Goal: Register for event/course

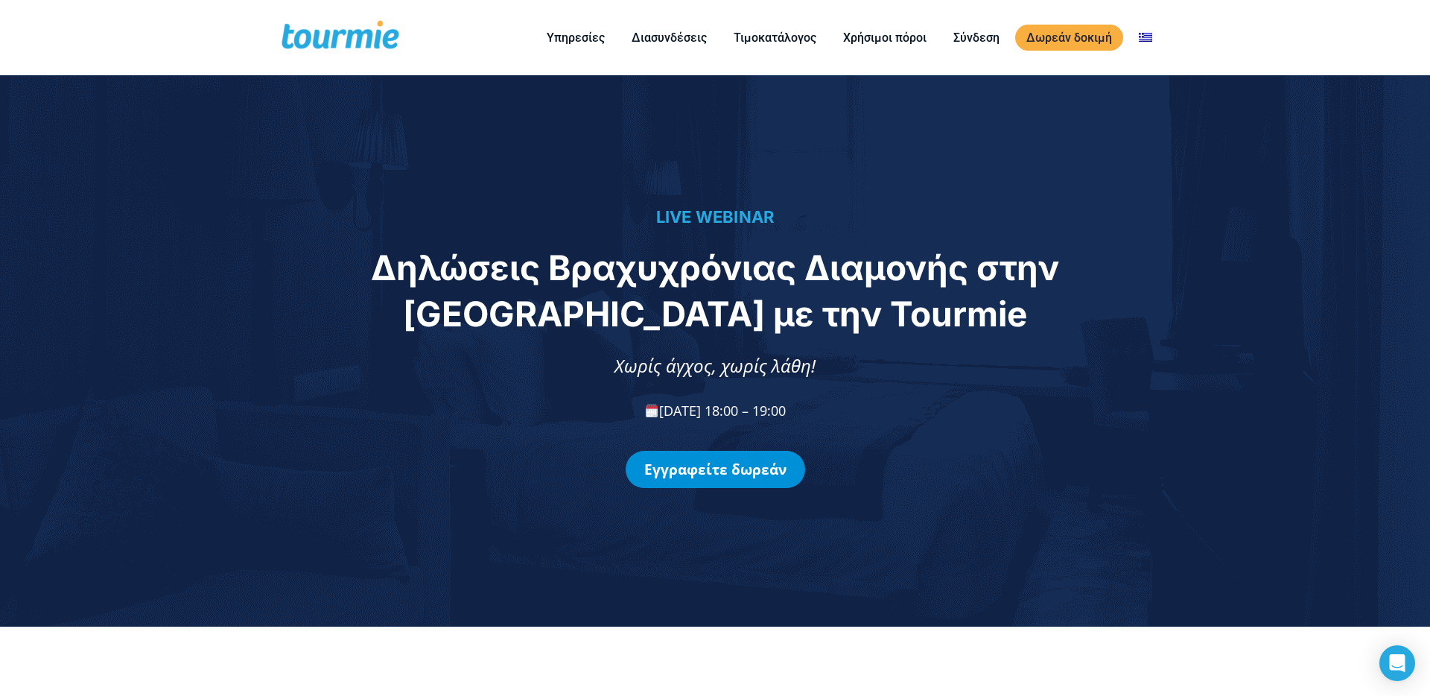
click at [670, 478] on link "Εγγραφείτε δωρεάν" at bounding box center [715, 469] width 179 height 37
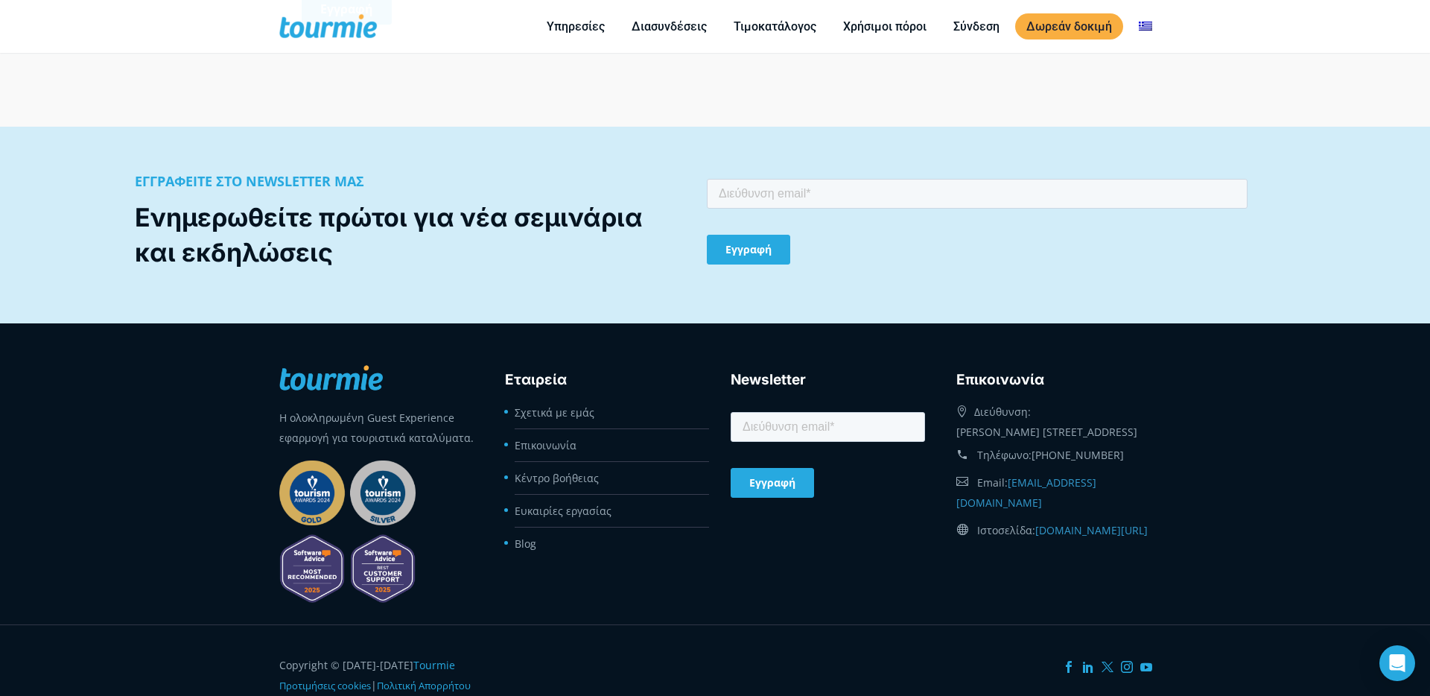
scroll to position [1609, 0]
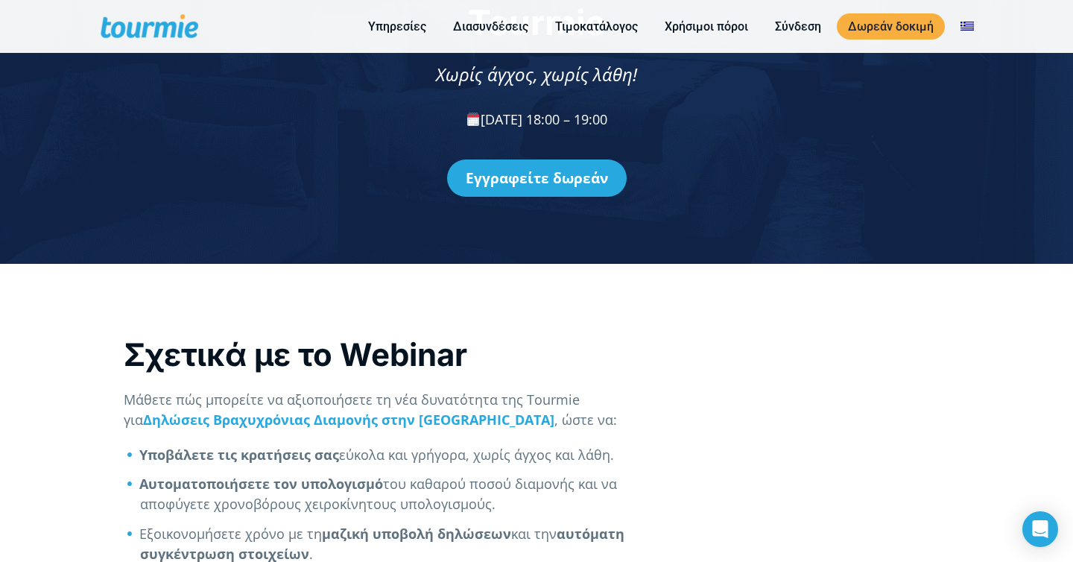
scroll to position [540, 0]
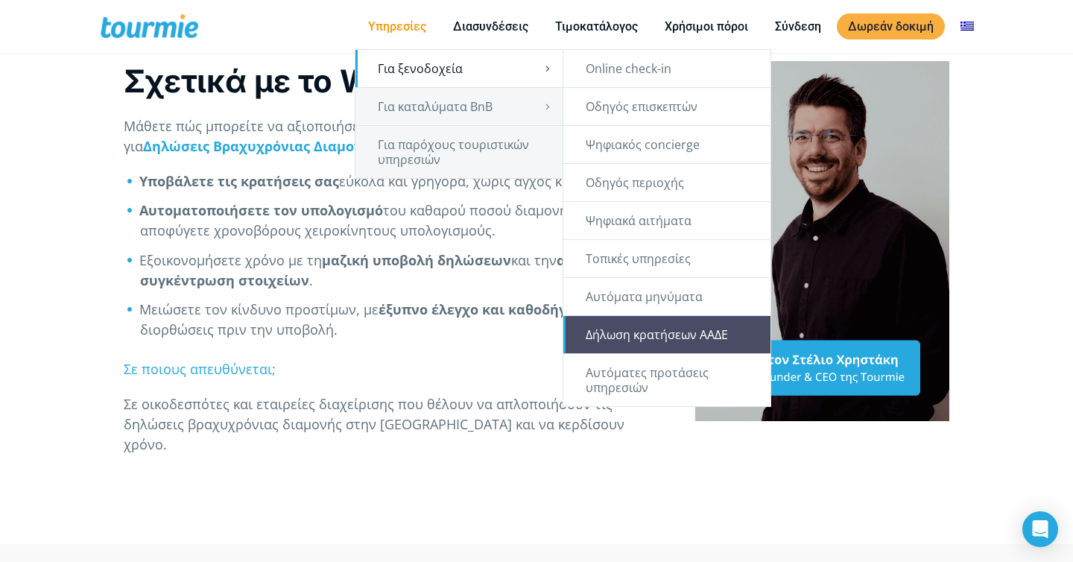
click at [617, 331] on link "Δήλωση κρατήσεων ΑΑΔΕ" at bounding box center [666, 334] width 207 height 37
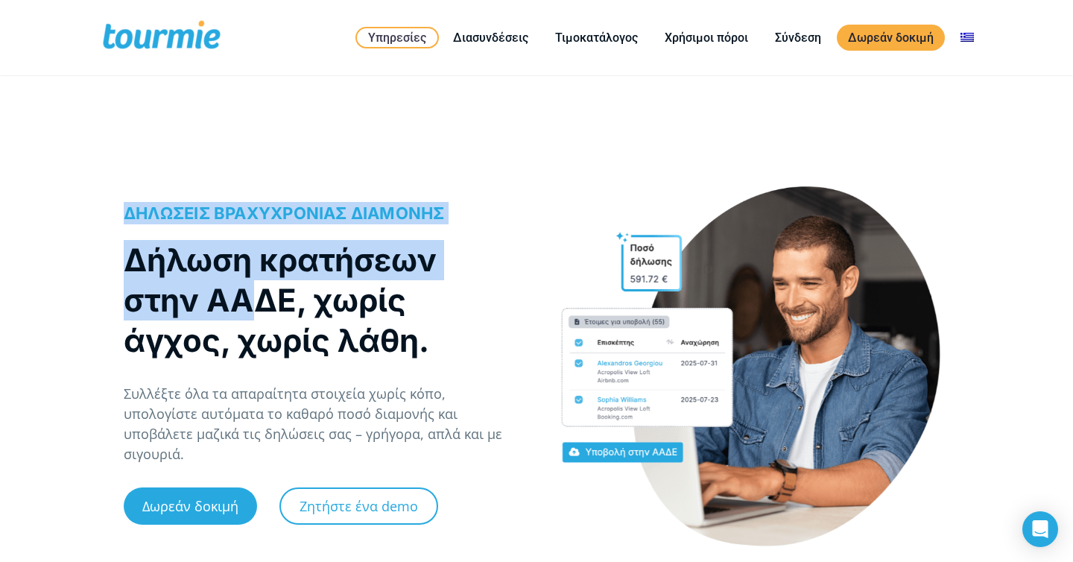
drag, startPoint x: 246, startPoint y: 184, endPoint x: 270, endPoint y: 358, distance: 176.0
click at [270, 337] on div "ΔΗΛΩΣΕΙΣ ΒΡΑΧΥΧΡΟΝΙΑΣ ΔΙΑΜΟΝΗΣ Δήλωση κρατήσεων στην ΑΑΔΕ, χωρίς άγχος, χωρίς λ…" at bounding box center [536, 381] width 1073 height 421
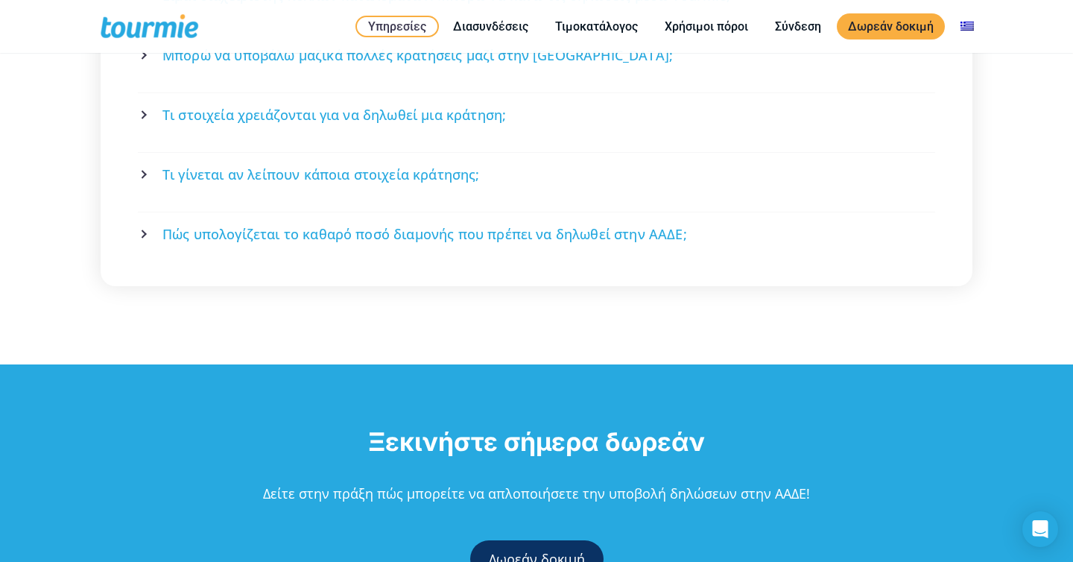
scroll to position [3597, 0]
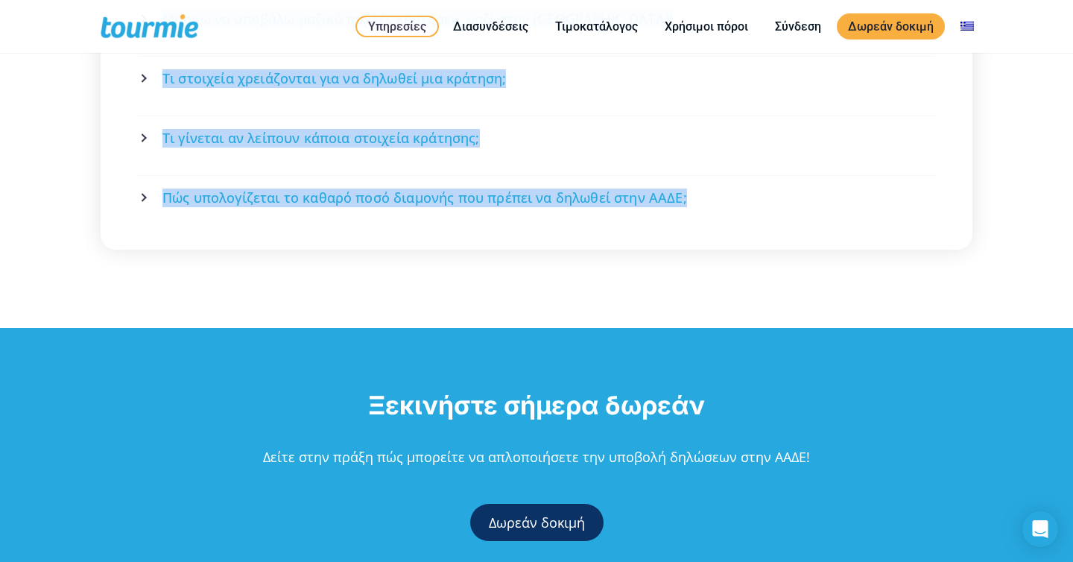
click at [279, 387] on h2 "Ξεκινήστε σήμερα δωρεάν" at bounding box center [536, 404] width 1073 height 35
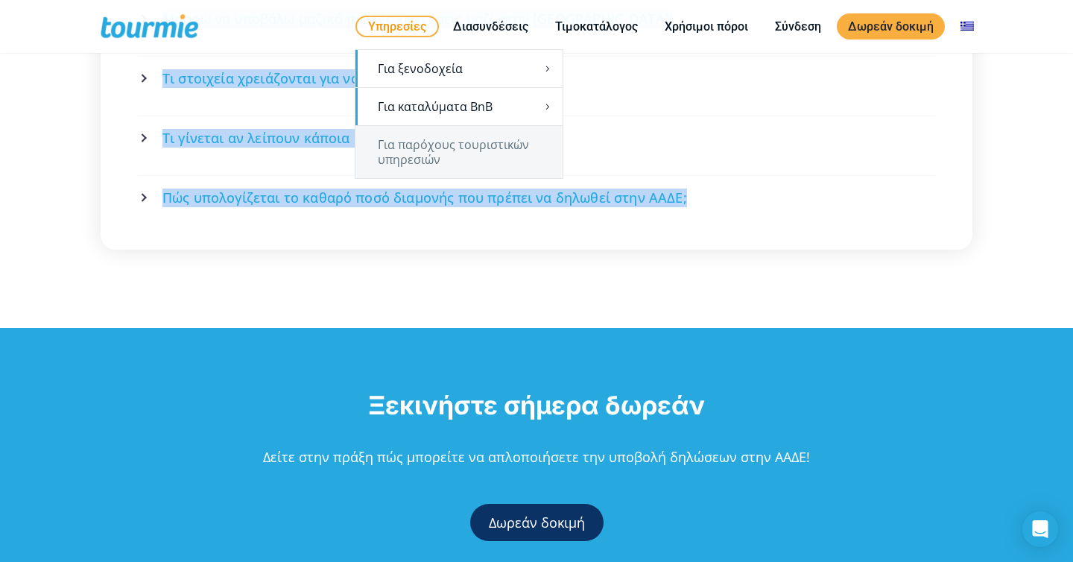
copy div "ΔΗΛΩΣΕΙΣ ΒΡΑΧΥΧΡΟΝΙΑΣ ΔΙΑΜΟΝΗΣ Δήλωση κρατήσεων στην ΑΑΔΕ, χωρίς άγχος, χωρίς λ…"
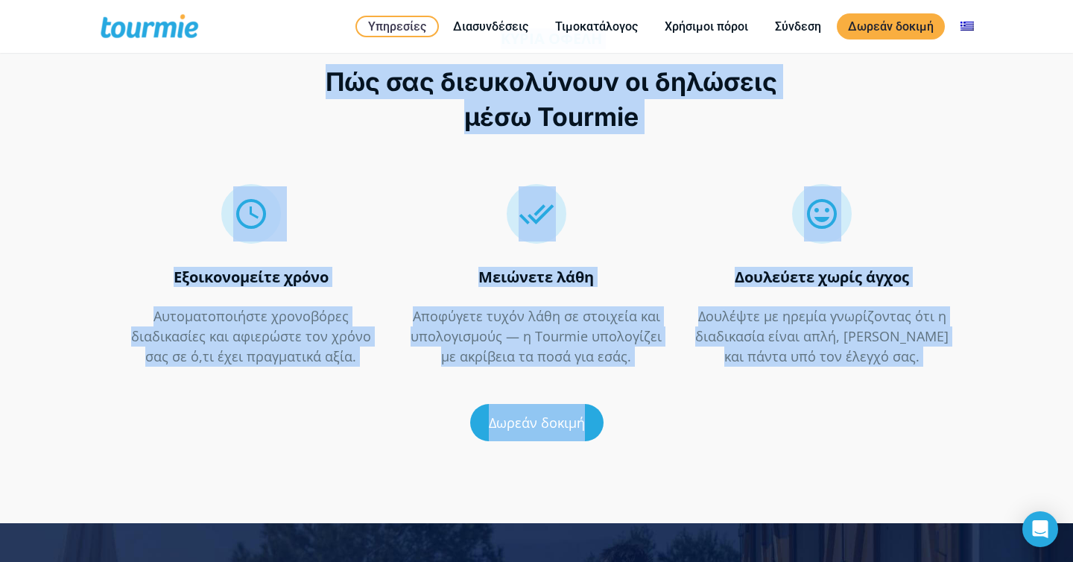
scroll to position [2513, 0]
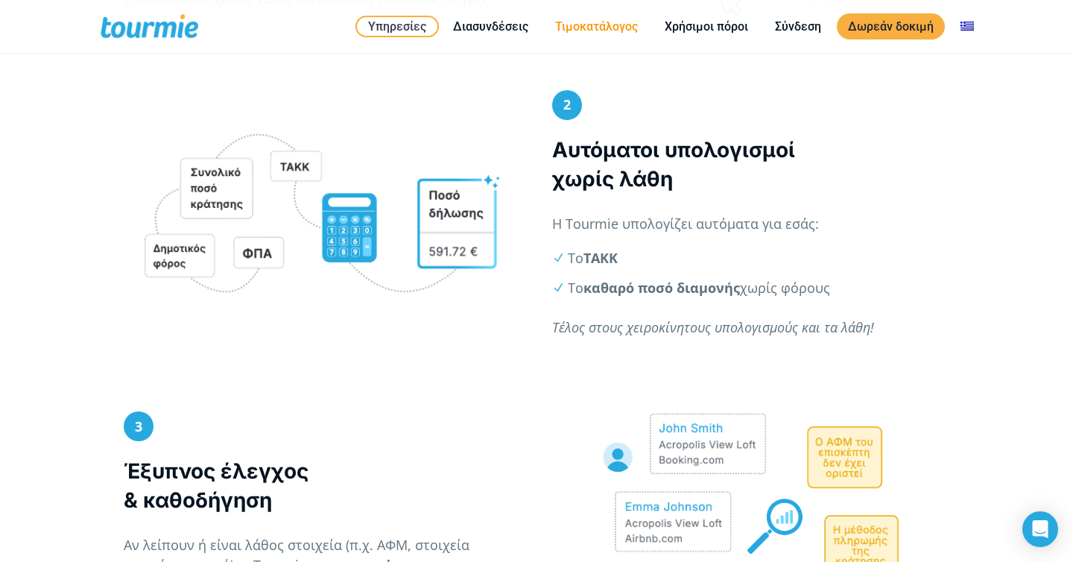
scroll to position [1050, 0]
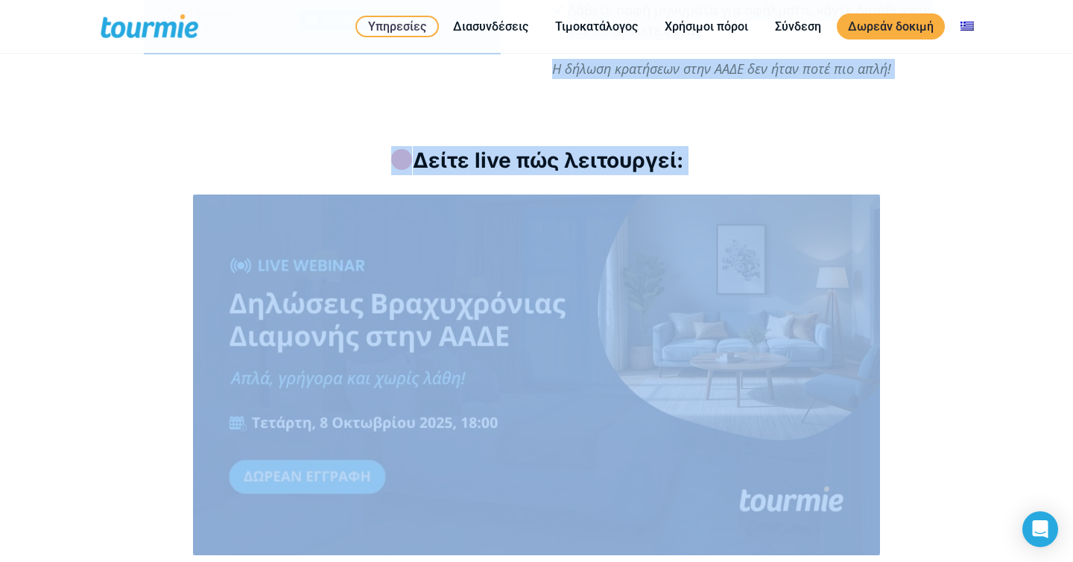
scroll to position [2102, 0]
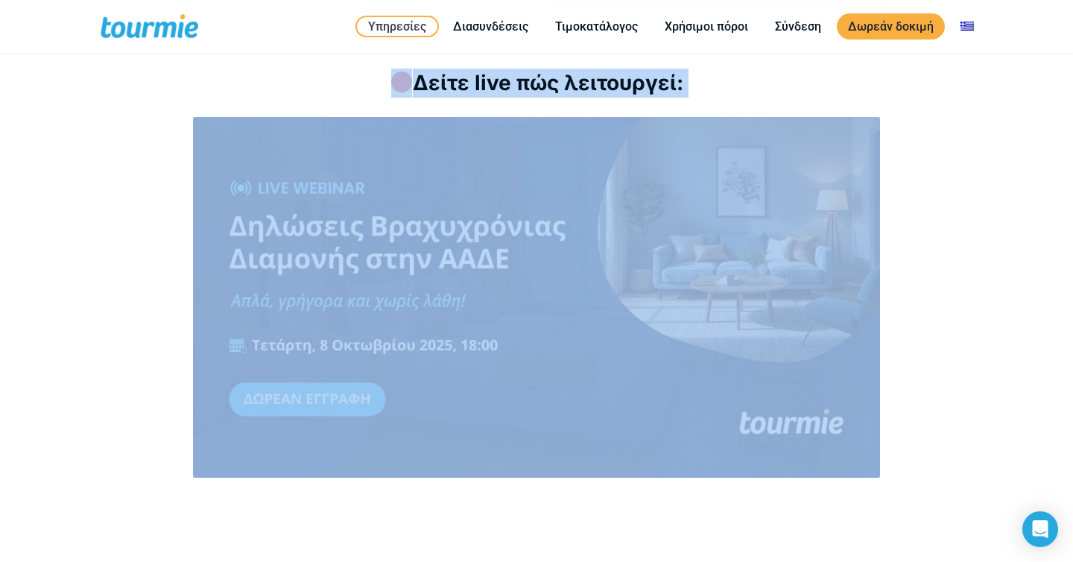
click at [170, 255] on link at bounding box center [536, 297] width 763 height 360
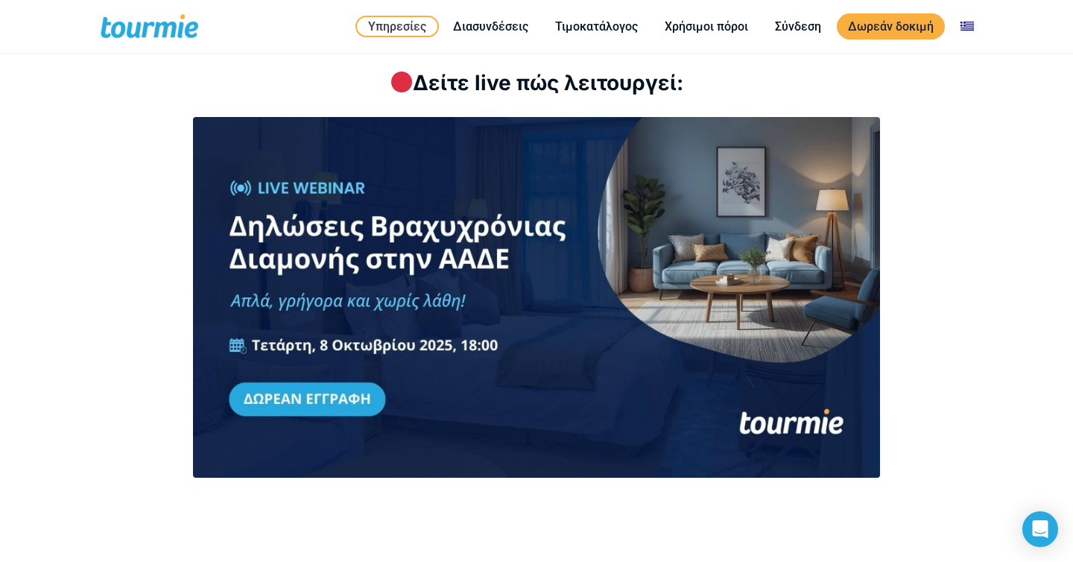
click at [365, 92] on div "Δείτε live πώς λειτουργεί:" at bounding box center [536, 281] width 825 height 424
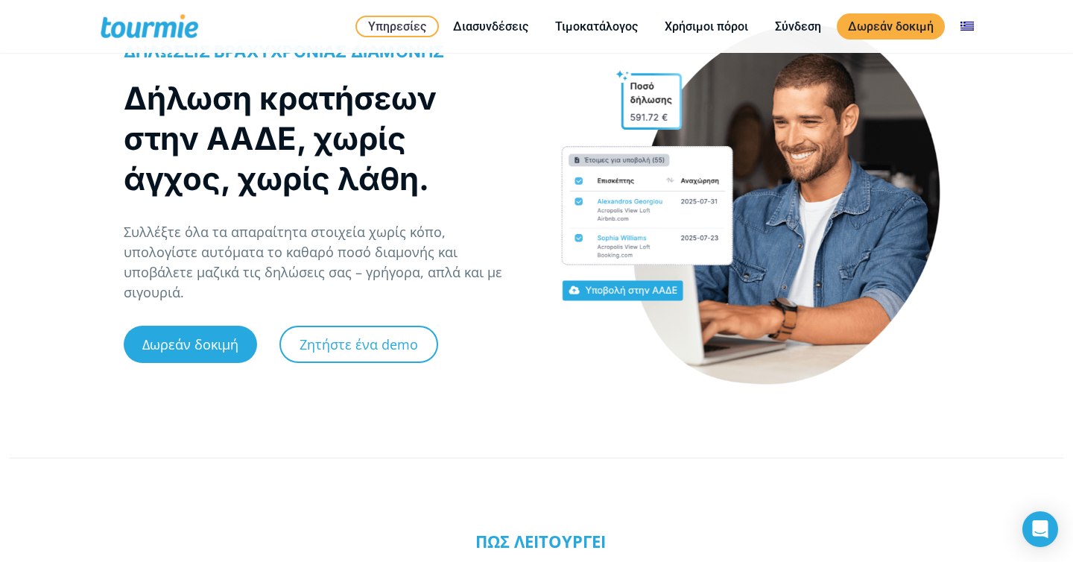
scroll to position [0, 0]
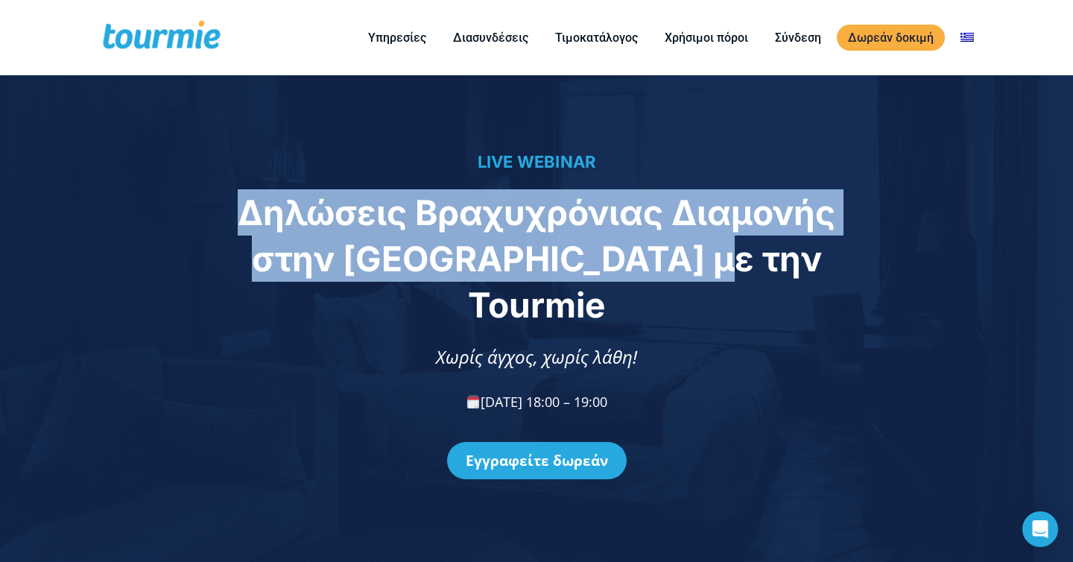
drag, startPoint x: 240, startPoint y: 229, endPoint x: 763, endPoint y: 271, distance: 524.6
click at [763, 271] on h1 "Δηλώσεις Βραχυχρόνιας Διαμονής στην [GEOGRAPHIC_DATA] με την Tourmie" at bounding box center [536, 258] width 612 height 139
copy span "Δηλώσεις Βραχυχρόνιας Διαμονής στην [GEOGRAPHIC_DATA] με την Tourmie"
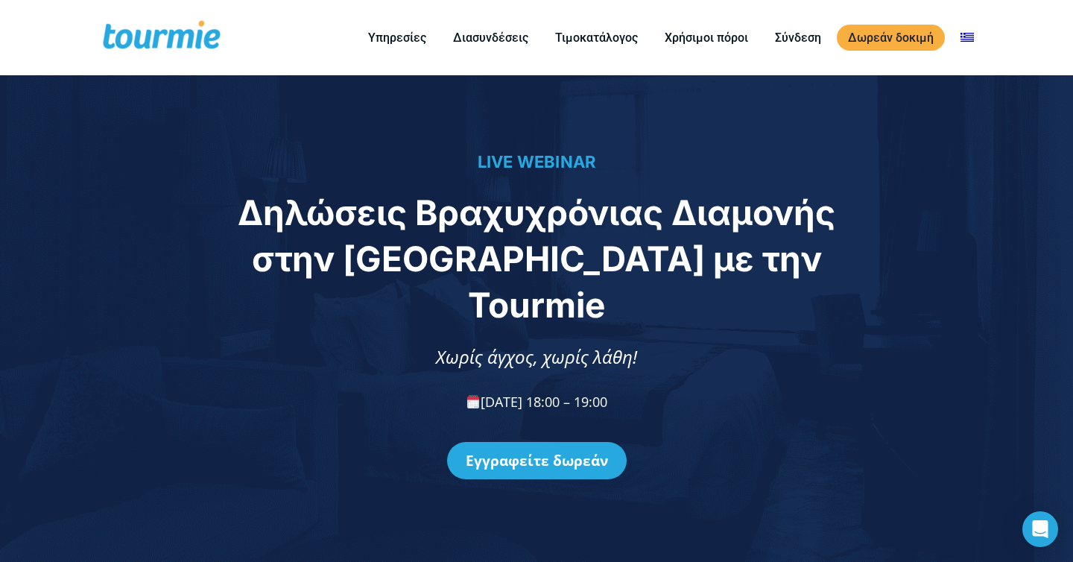
click at [262, 189] on div "LIVE WEBINAR" at bounding box center [536, 169] width 1041 height 39
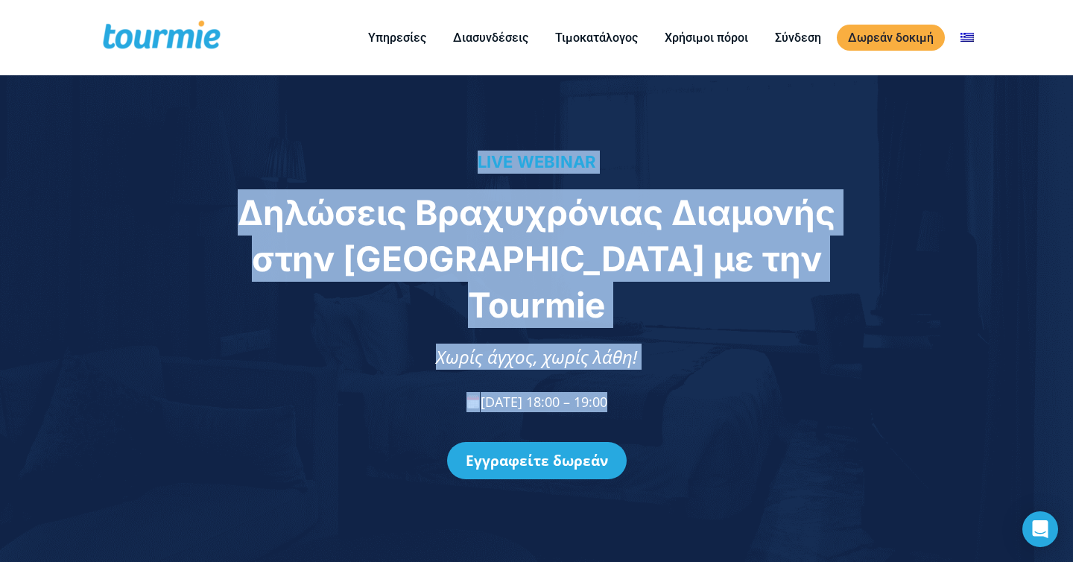
drag, startPoint x: 373, startPoint y: 194, endPoint x: 373, endPoint y: 561, distance: 366.4
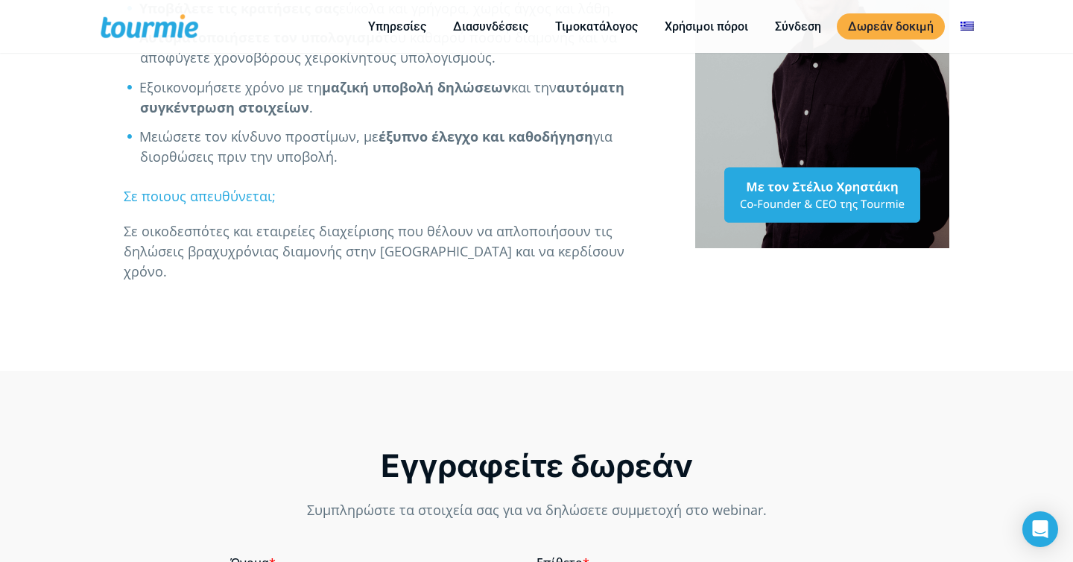
scroll to position [669, 0]
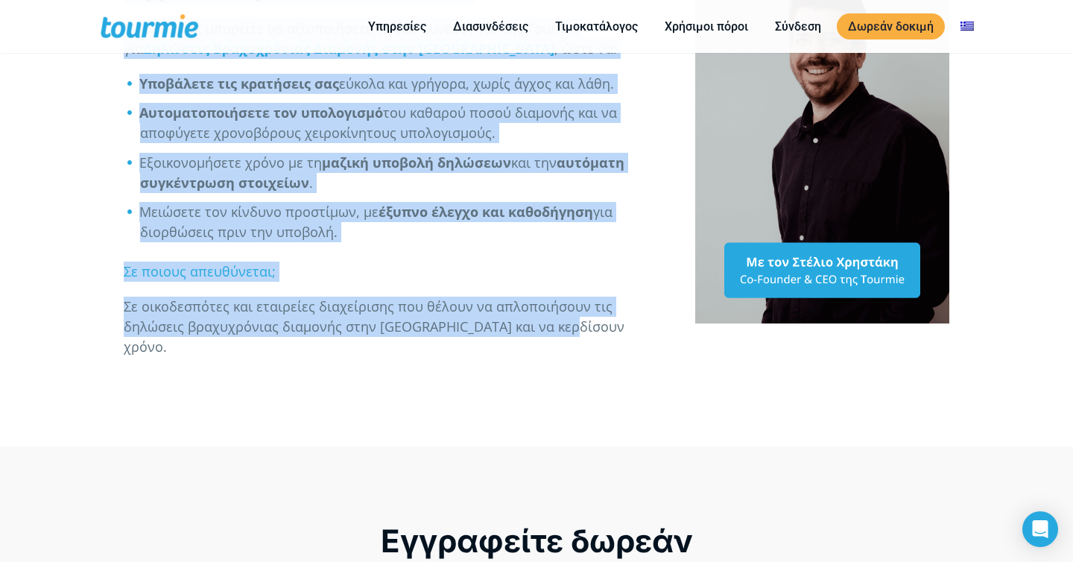
click at [595, 329] on p "Σε οικοδεσπότες και εταιρείες διαχείρισης που θέλουν να απλοποιήσουν τις δηλώσε…" at bounding box center [394, 326] width 540 height 60
copy div "LORE IPSUMDO Sitametc Adipiscingel Seddoeiu temp INCI ut lab Etdolor Magna aliq…"
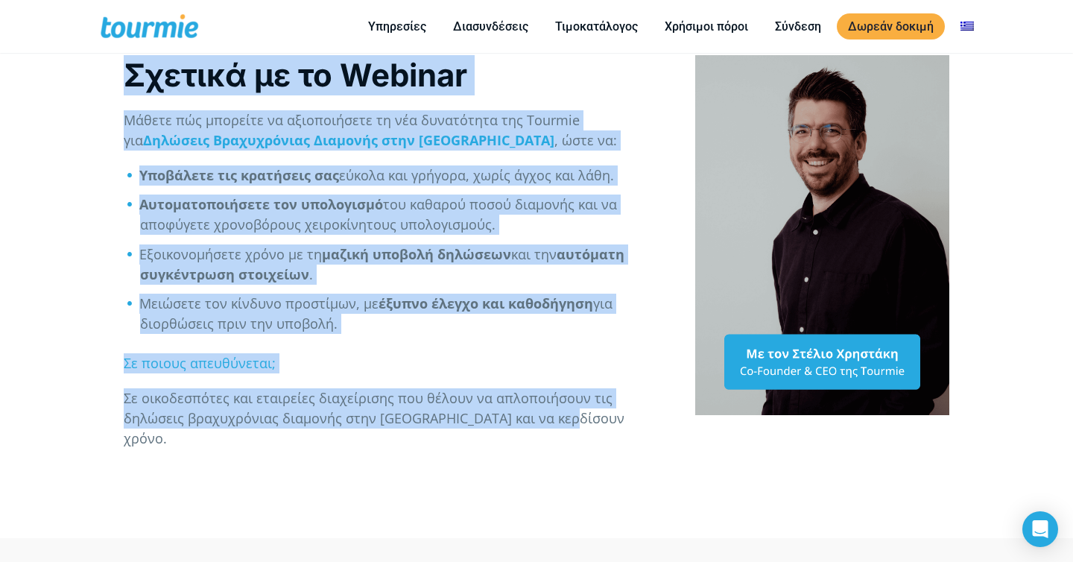
scroll to position [540, 0]
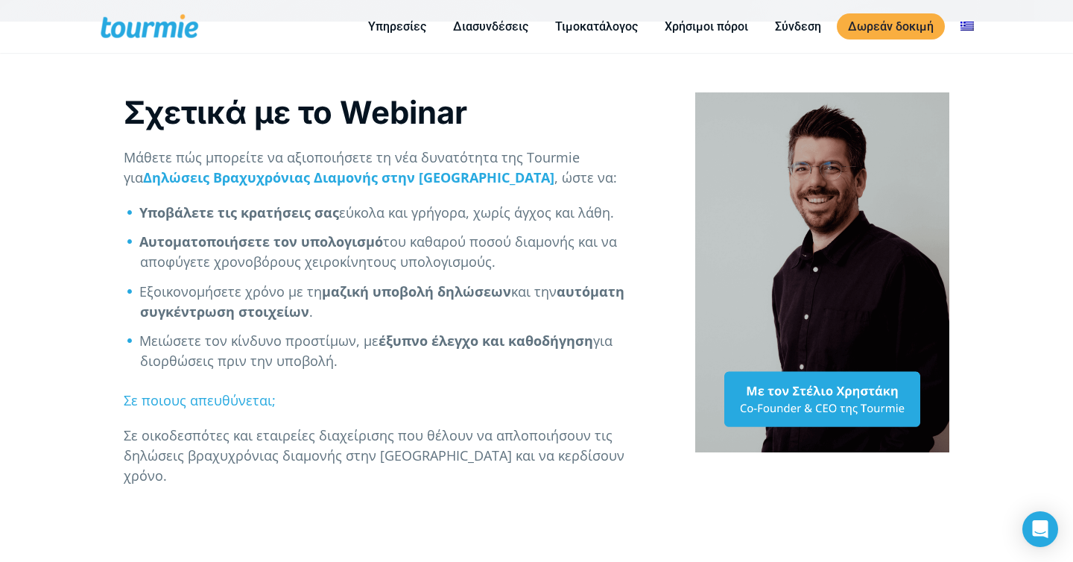
click at [332, 353] on li "Μειώσετε τον κίνδυνο προστίμων, με έξυπνο έλεγχο και καθοδήγηση για διορθώσεις …" at bounding box center [402, 351] width 524 height 40
drag, startPoint x: 350, startPoint y: 363, endPoint x: 122, endPoint y: 207, distance: 276.4
click at [122, 207] on div "Σχετικά με το Webinar Μάθετε πώς μπορείτε να αξιοποιήσετε τη νέα δυνατότητα της…" at bounding box center [393, 283] width 571 height 434
copy ul "Υποβάλετε τις κρατήσεις σας εύκολα και γρήγορα, χωρίς άγχος και λάθη. Αυτοματοπ…"
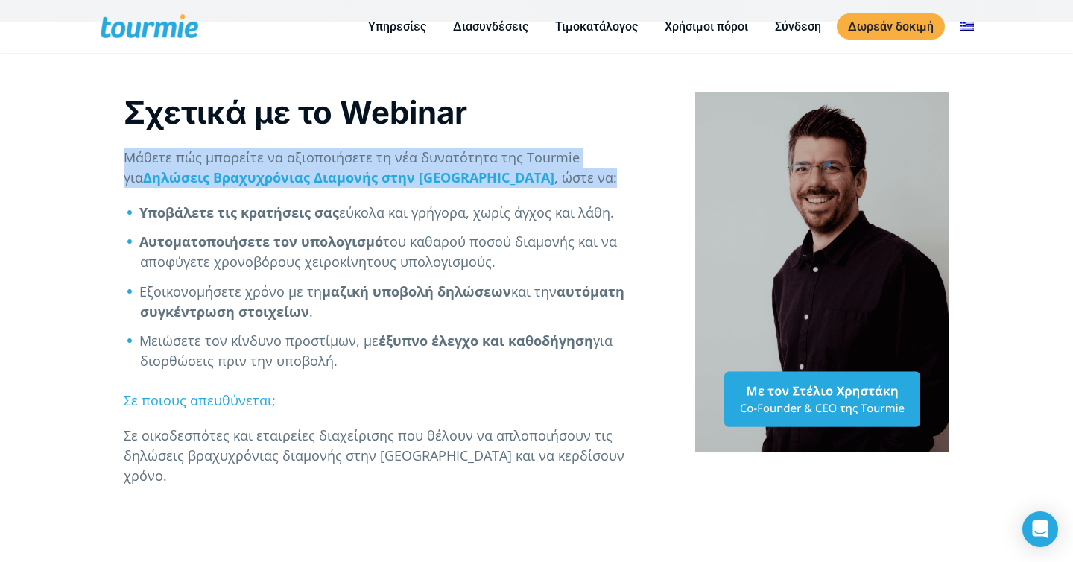
drag, startPoint x: 431, startPoint y: 181, endPoint x: 108, endPoint y: 158, distance: 324.1
click at [108, 158] on div "Σχετικά με το Webinar Μάθετε πώς μπορείτε να αξιοποιήσετε τη νέα δυνατότητα της…" at bounding box center [393, 283] width 571 height 434
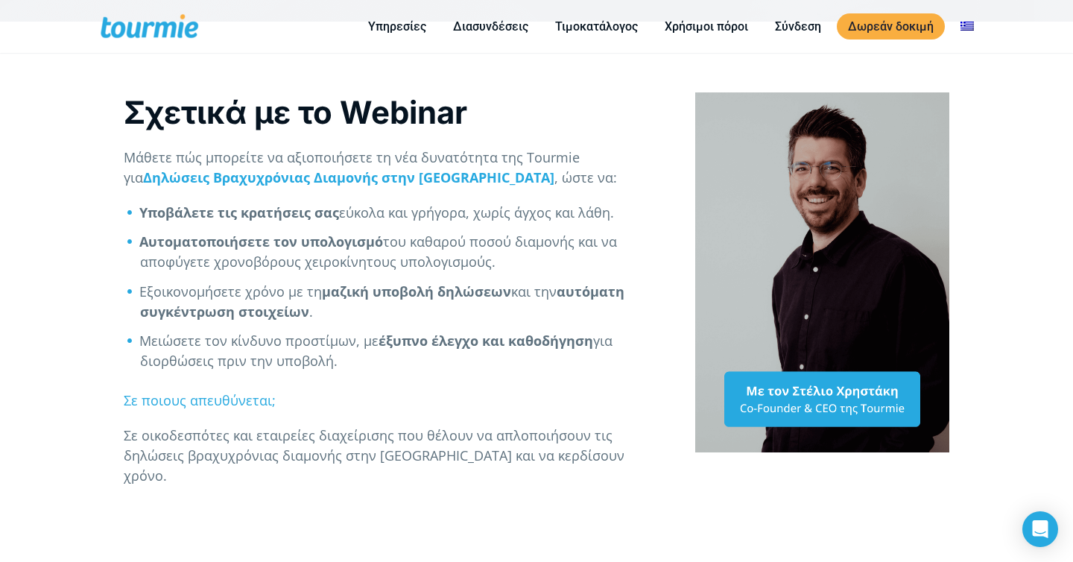
click at [109, 158] on div "Σχετικά με το Webinar Μάθετε πώς μπορείτε να αξιοποιήσετε τη νέα δυνατότητα της…" at bounding box center [393, 283] width 571 height 434
drag, startPoint x: 109, startPoint y: 149, endPoint x: 366, endPoint y: 366, distance: 336.2
click at [366, 366] on div "Σχετικά με το Webinar Μάθετε πώς μπορείτε να αξιοποιήσετε τη νέα δυνατότητα της…" at bounding box center [393, 283] width 571 height 434
copy div "Μάθετε πώς μπορείτε να αξιοποιήσετε τη νέα δυνατότητα της Tourmie για Δηλώσεις …"
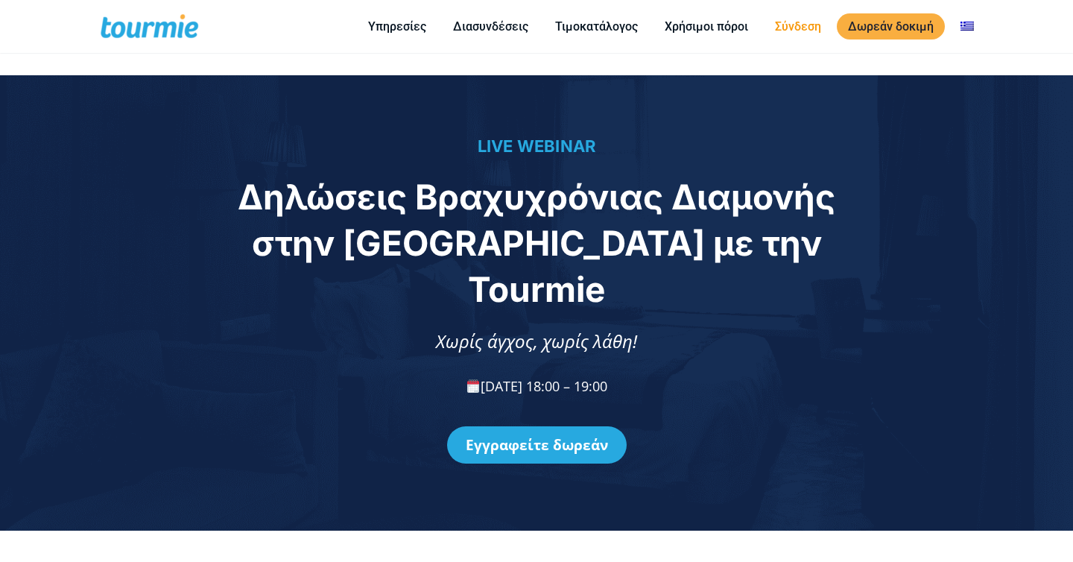
scroll to position [241, 0]
